Goal: Task Accomplishment & Management: Use online tool/utility

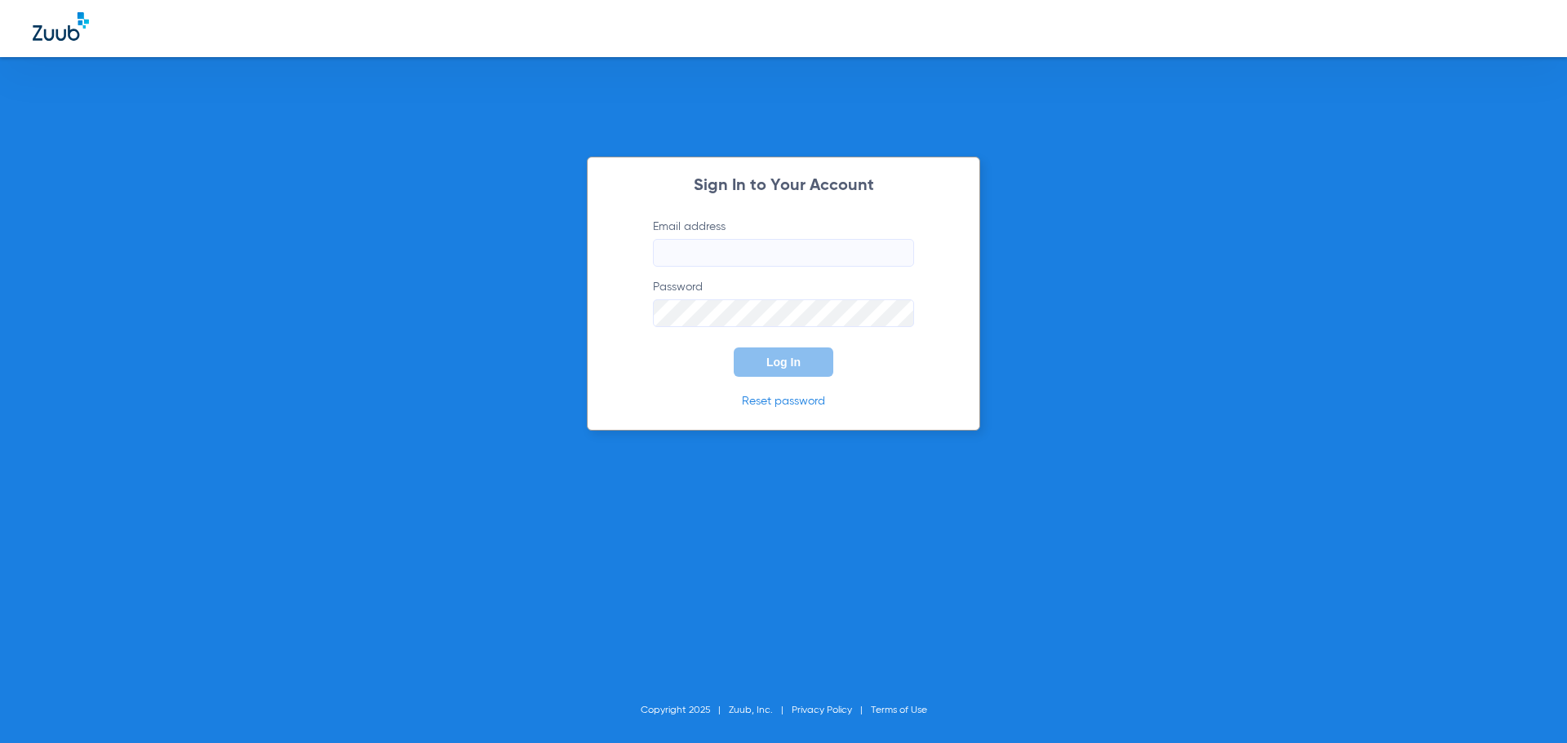
type input "[EMAIL_ADDRESS][DOMAIN_NAME]"
click at [779, 357] on span "Log In" at bounding box center [783, 362] width 34 height 13
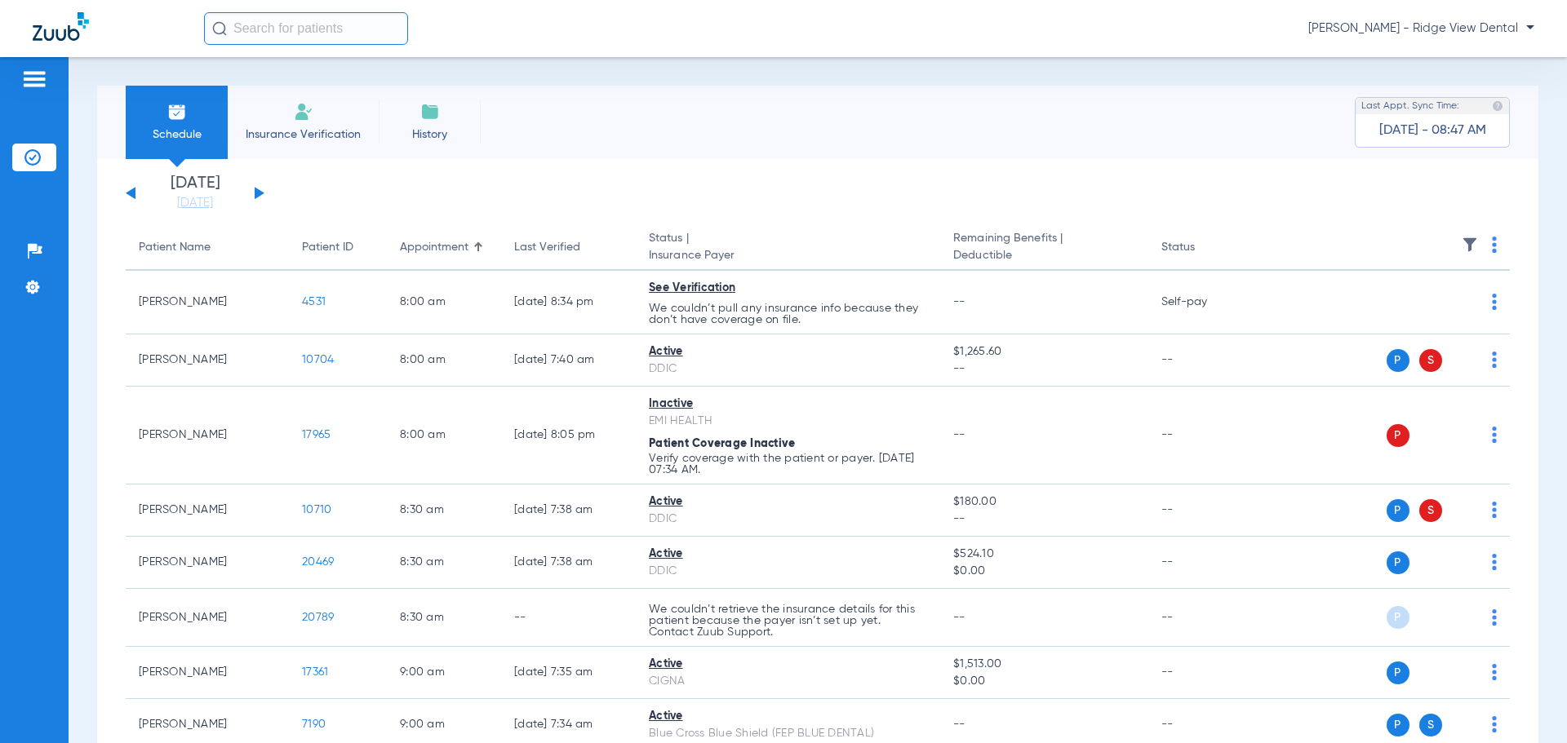
click at [255, 196] on button at bounding box center [260, 193] width 10 height 12
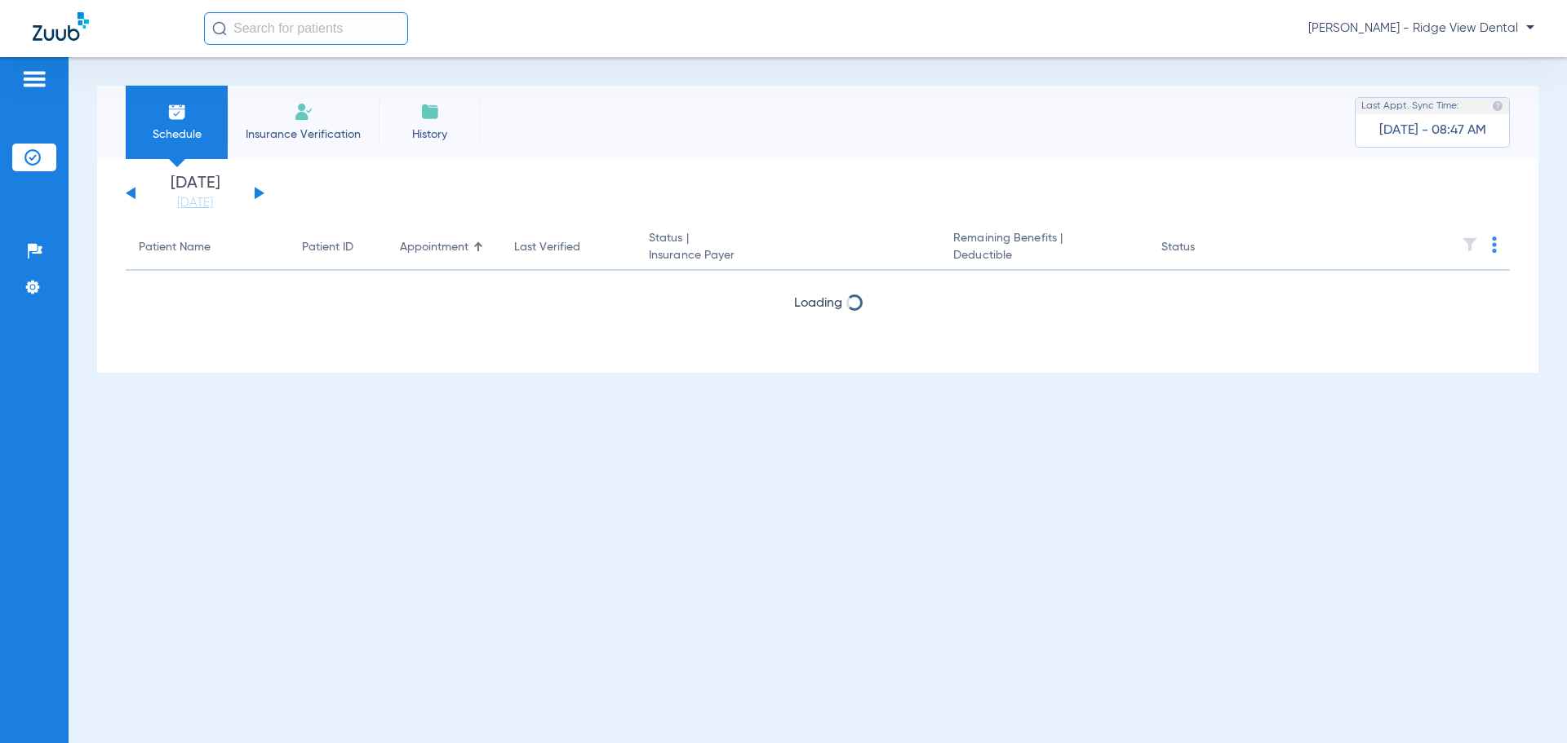
click at [255, 196] on button at bounding box center [260, 193] width 10 height 12
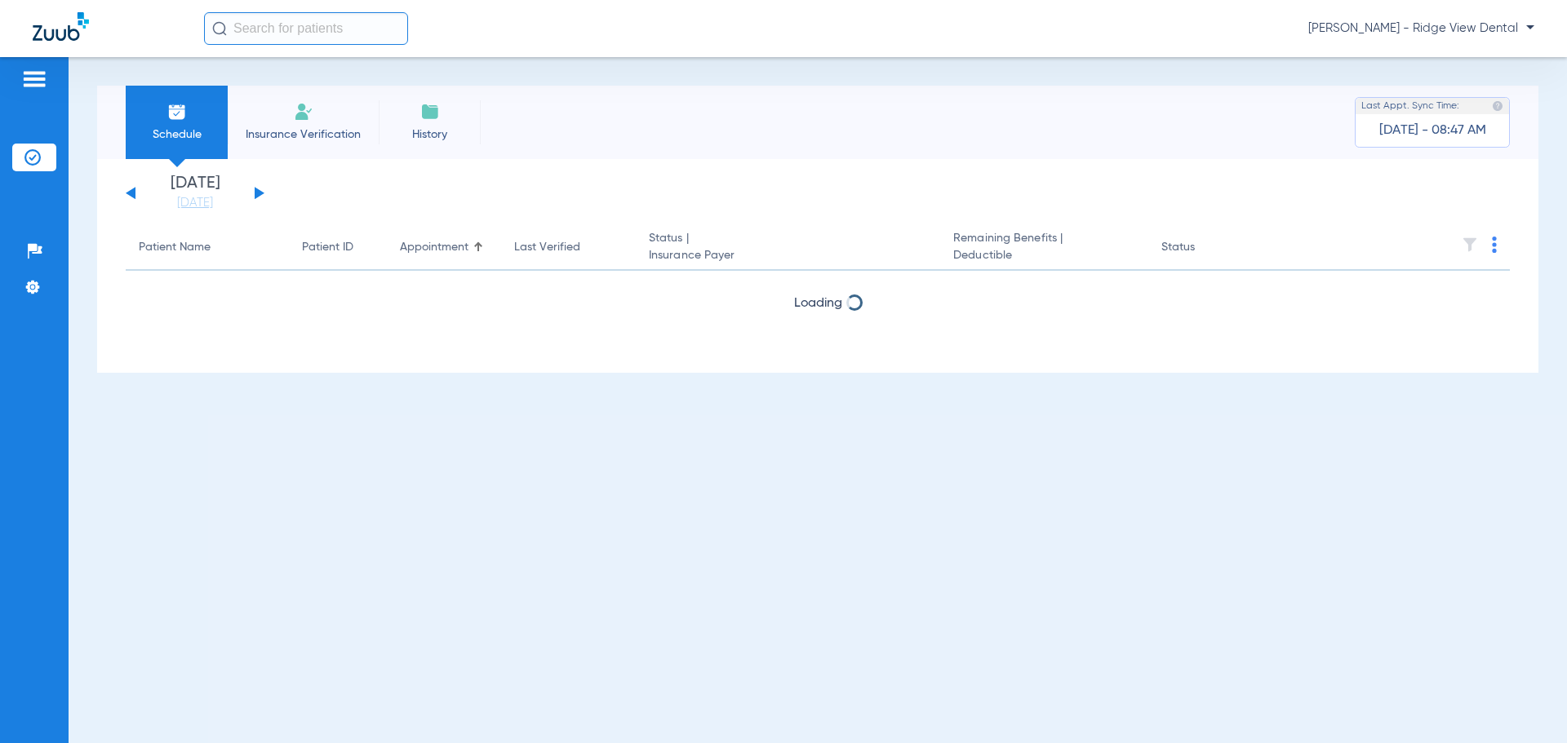
click at [255, 196] on button at bounding box center [260, 193] width 10 height 12
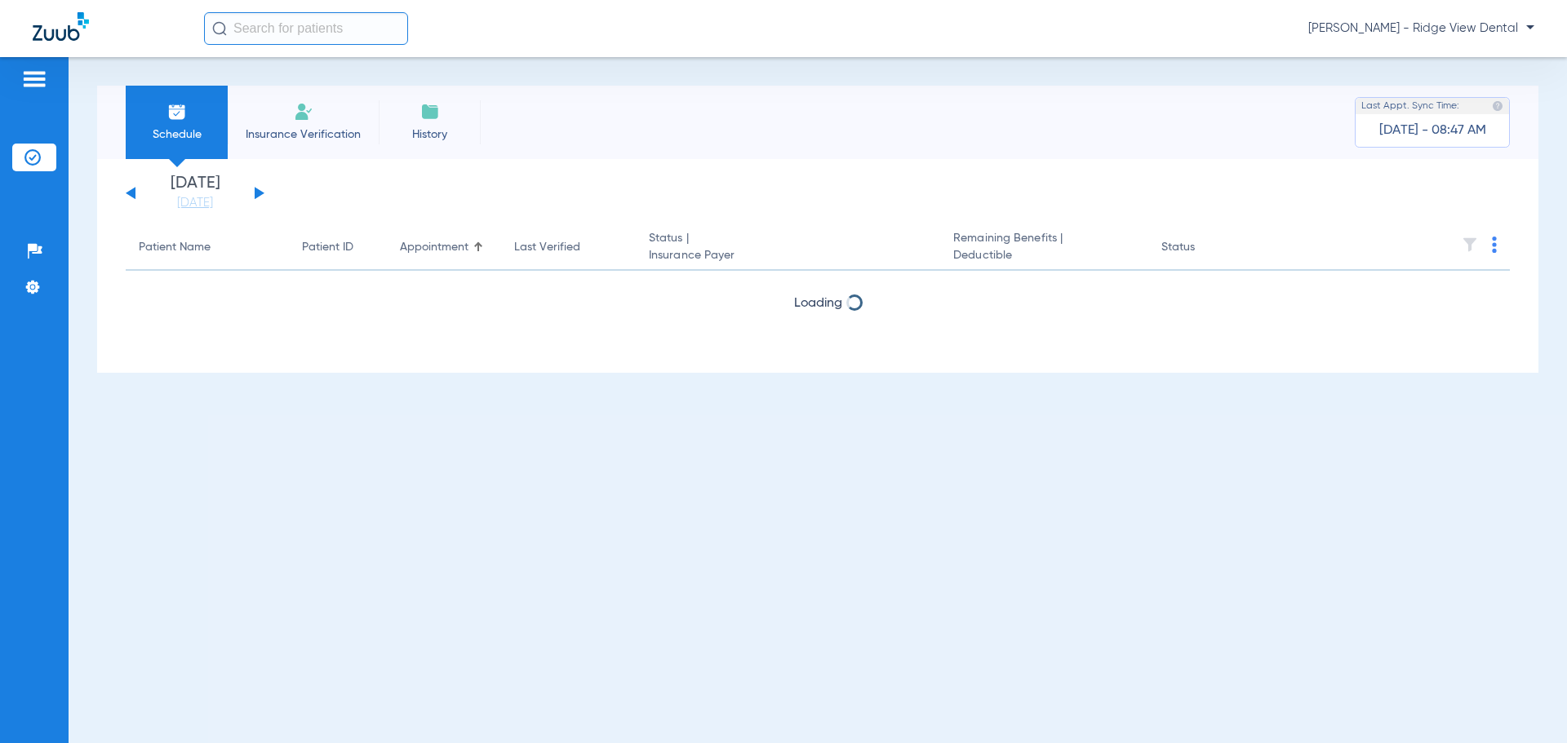
click at [255, 196] on button at bounding box center [260, 193] width 10 height 12
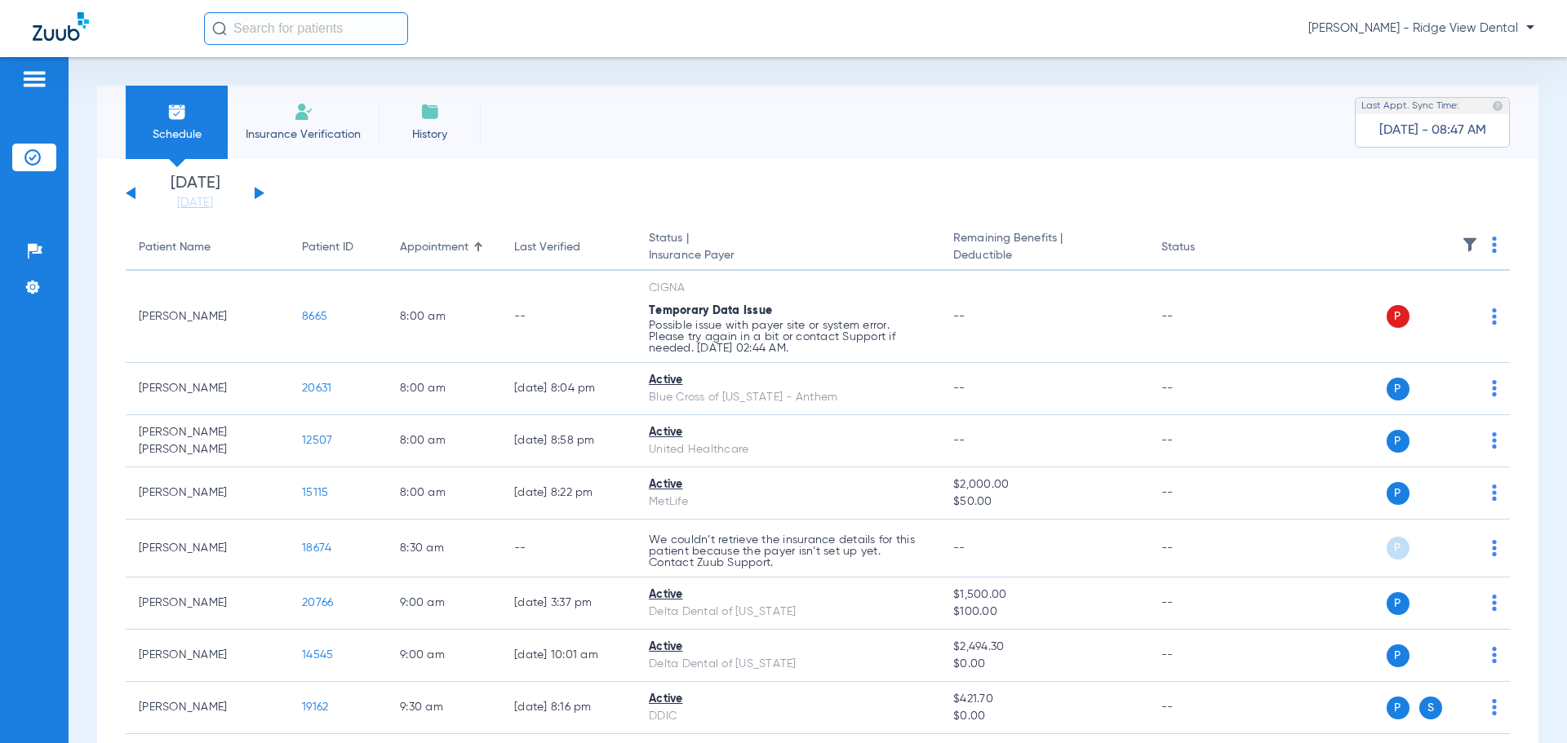
click at [1492, 243] on img at bounding box center [1494, 245] width 5 height 16
click at [1398, 313] on span "Verify All" at bounding box center [1420, 309] width 102 height 11
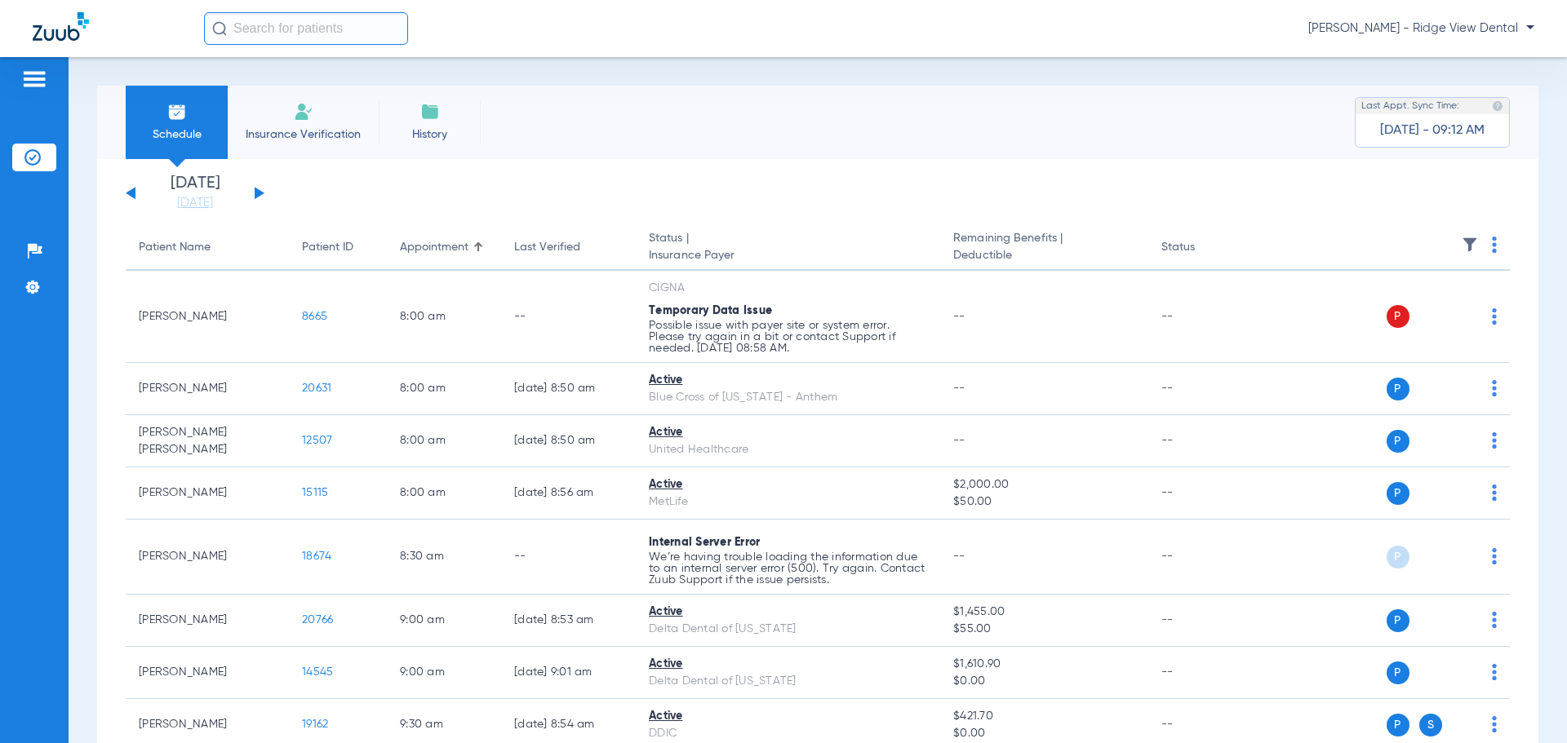
click at [187, 137] on span "Schedule" at bounding box center [177, 134] width 78 height 16
click at [43, 37] on img at bounding box center [61, 26] width 56 height 29
click at [40, 81] on img at bounding box center [34, 79] width 26 height 20
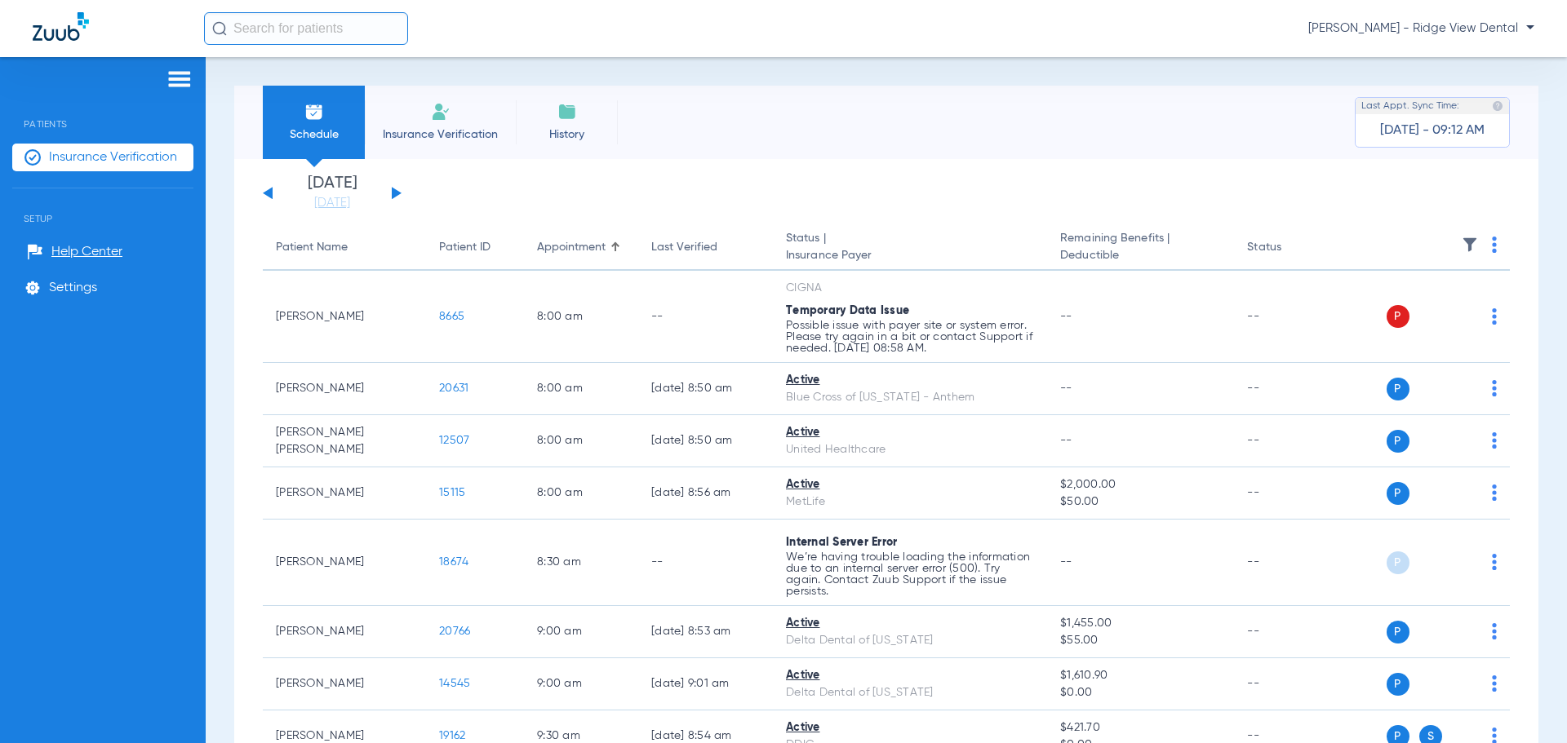
click at [36, 158] on img at bounding box center [32, 157] width 16 height 16
click at [264, 193] on button at bounding box center [268, 193] width 10 height 12
